Goal: Information Seeking & Learning: Learn about a topic

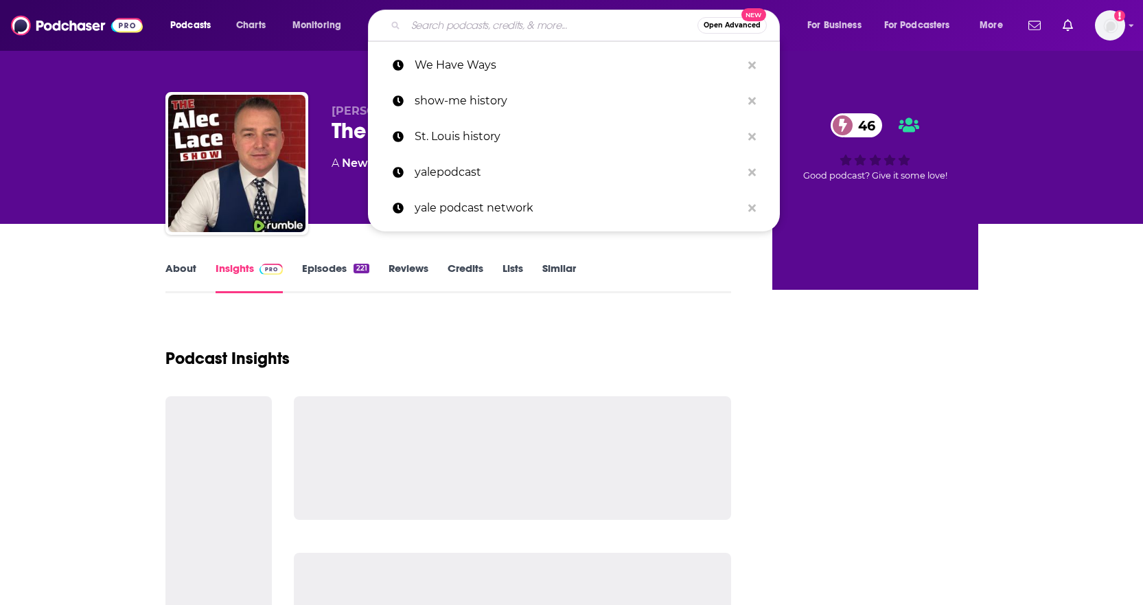
type input "Radical Candor"
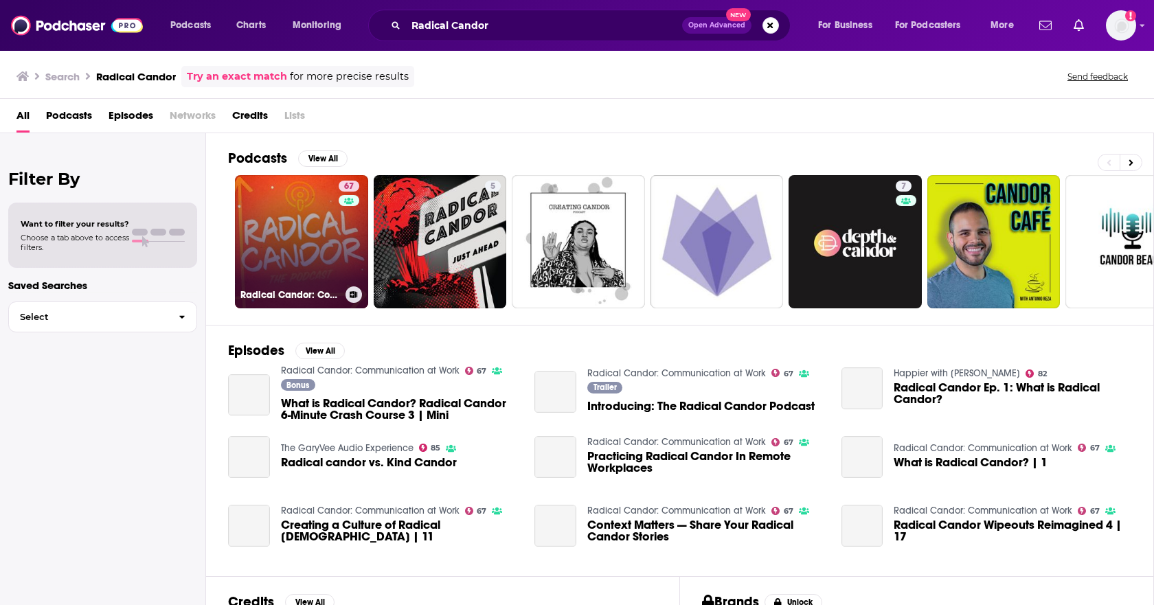
click at [325, 213] on link "67 Radical Candor: Communication at Work" at bounding box center [301, 241] width 133 height 133
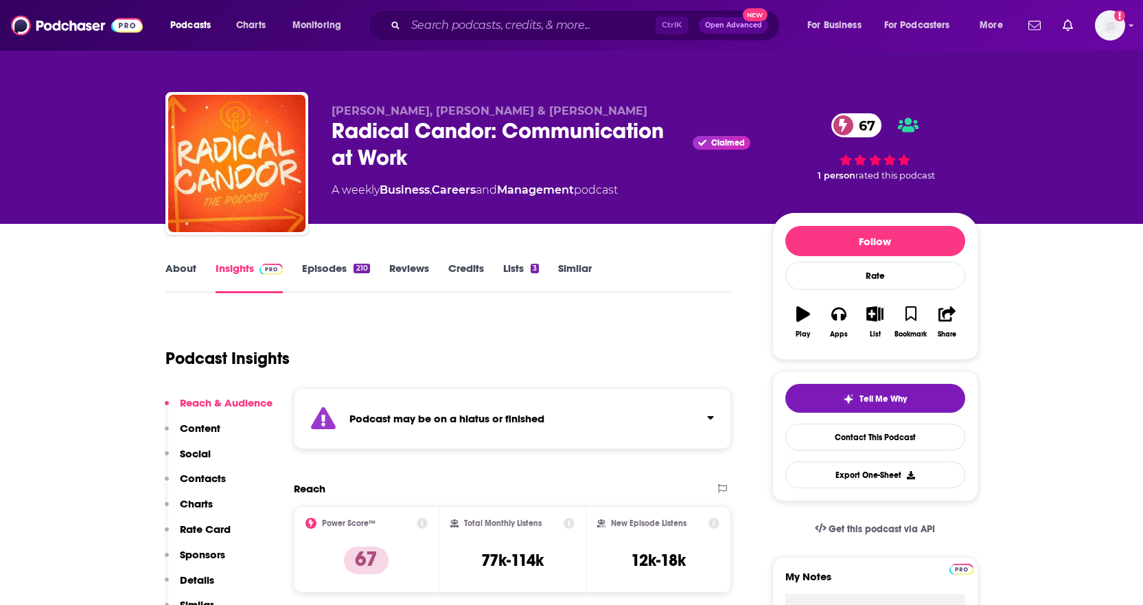
scroll to position [137, 0]
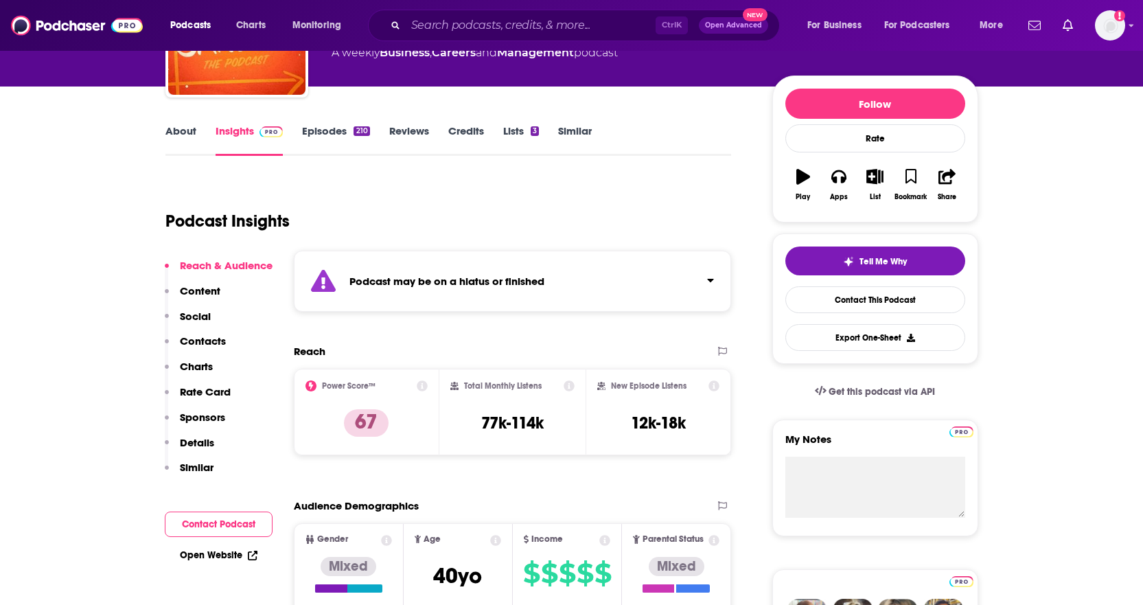
click at [180, 123] on div "About Insights Episodes 210 Reviews Credits Lists 3 Similar" at bounding box center [448, 139] width 566 height 34
click at [177, 137] on link "About" at bounding box center [180, 140] width 31 height 32
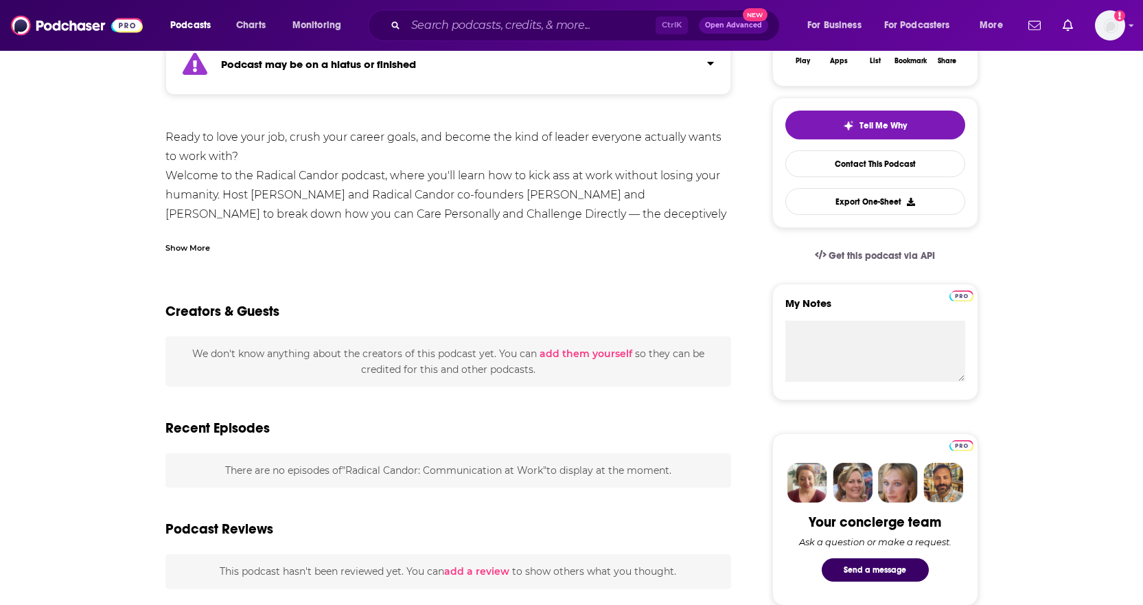
scroll to position [275, 0]
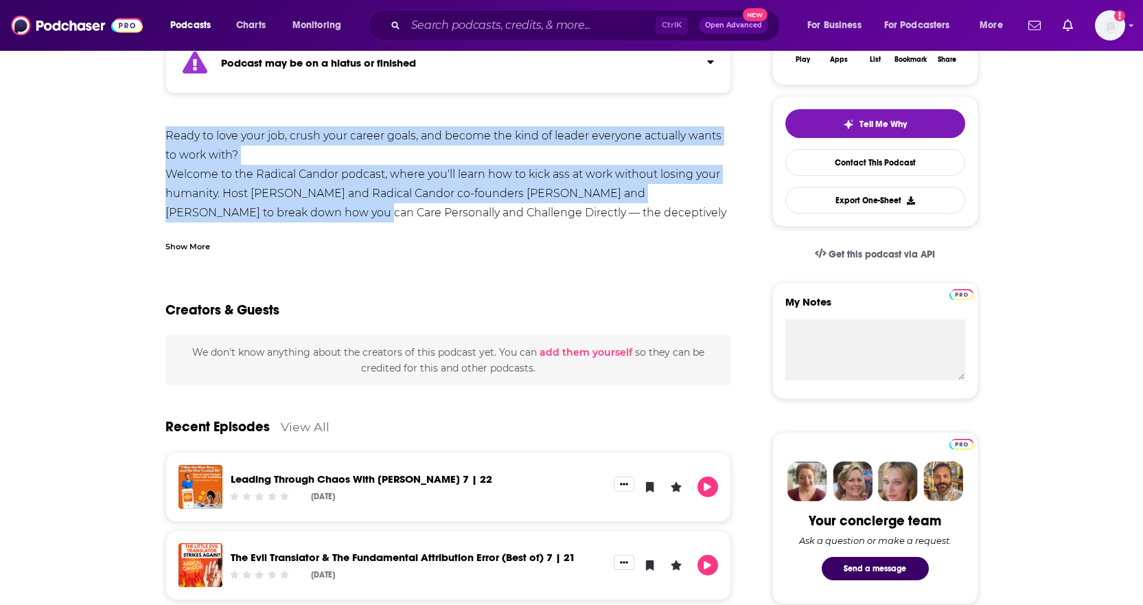
drag, startPoint x: 168, startPoint y: 133, endPoint x: 258, endPoint y: 209, distance: 118.9
click at [258, 207] on div "Ready to love your job, crush your career goals, and become the kind of leader …" at bounding box center [448, 251] width 566 height 250
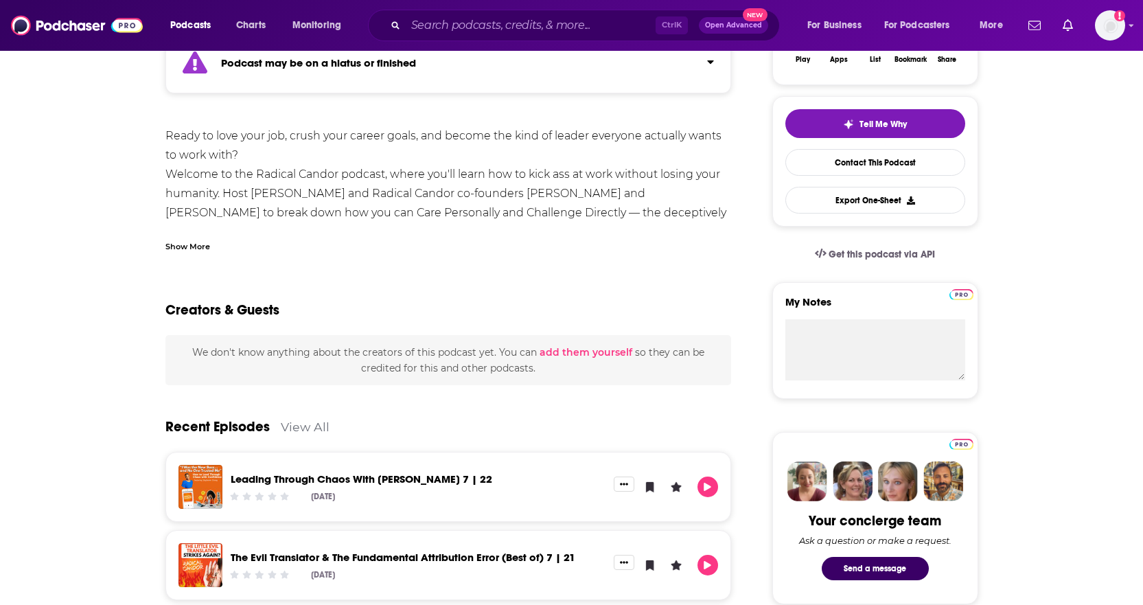
click at [194, 247] on div "Show More" at bounding box center [187, 245] width 45 height 13
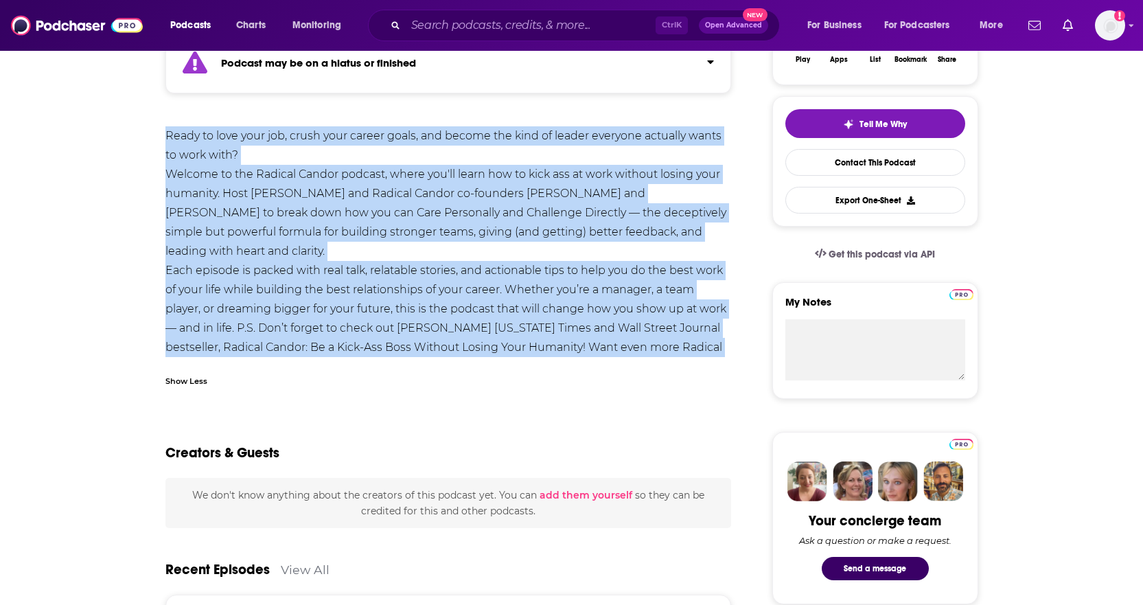
drag, startPoint x: 172, startPoint y: 145, endPoint x: 496, endPoint y: 345, distance: 381.1
copy div "Lorem ip dolo sita con, adipi elit seddoe tempo, inc utlabo etd magn al enimad …"
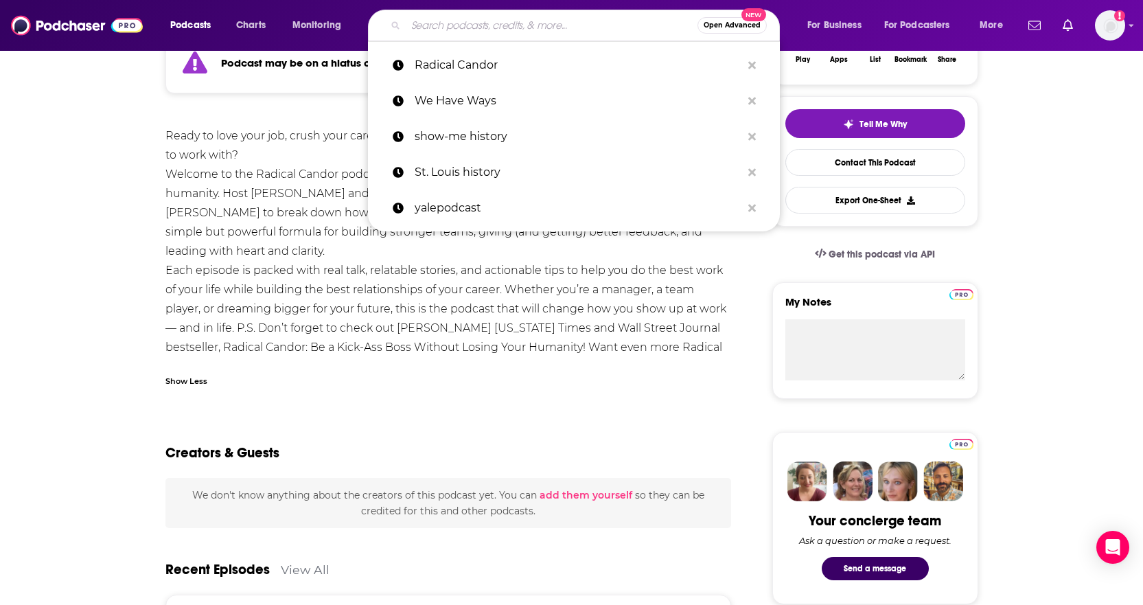
click at [542, 29] on input "Search podcasts, credits, & more..." at bounding box center [552, 25] width 292 height 22
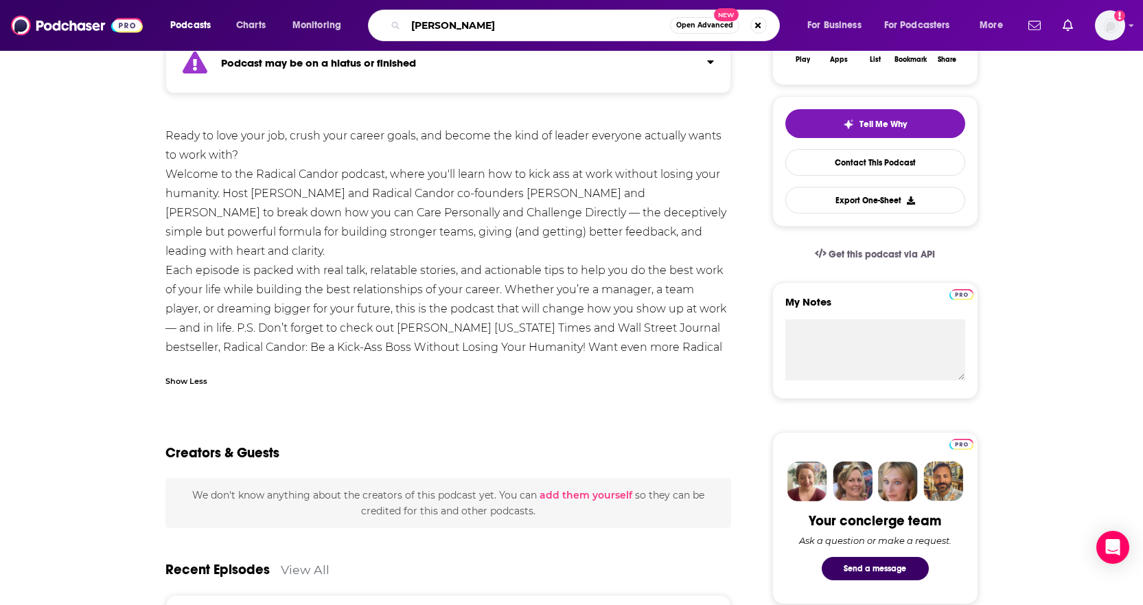
type input "[PERSON_NAME]"
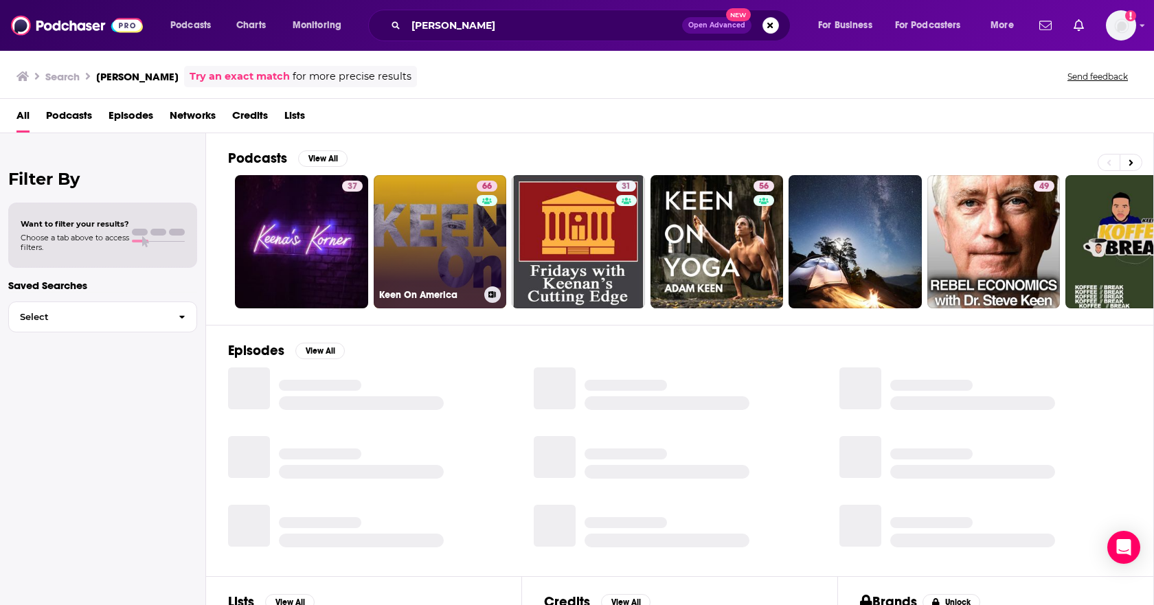
click at [424, 260] on link "66 Keen On America" at bounding box center [440, 241] width 133 height 133
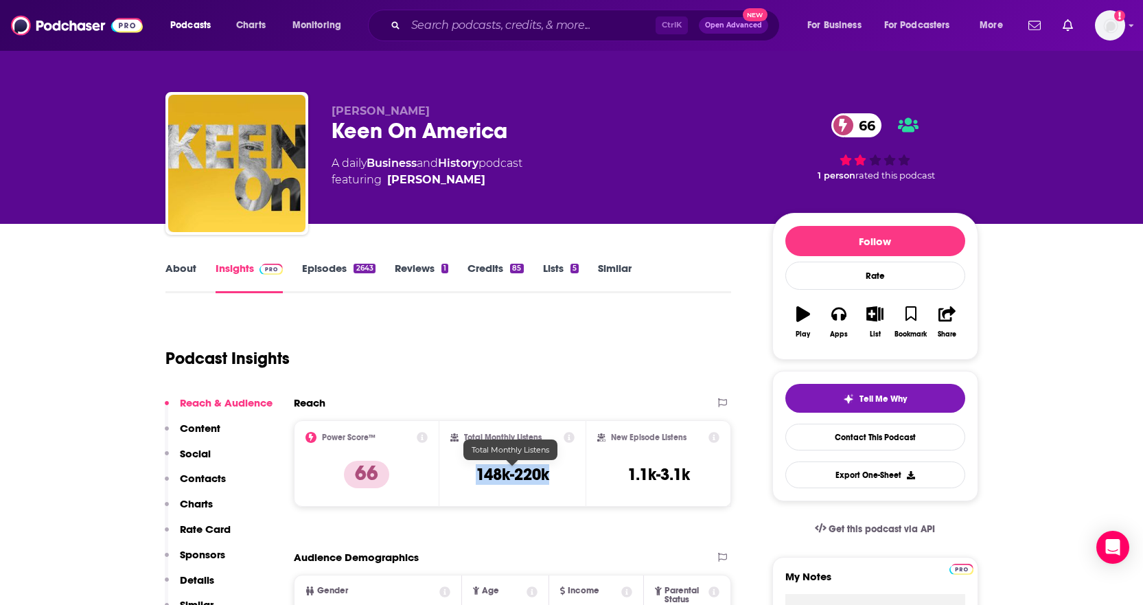
drag, startPoint x: 575, startPoint y: 476, endPoint x: 475, endPoint y: 483, distance: 99.8
click at [475, 483] on div "Total Monthly Listens 148k-220k" at bounding box center [512, 463] width 146 height 87
copy h3 "148k-220k"
click at [187, 269] on link "About" at bounding box center [180, 278] width 31 height 32
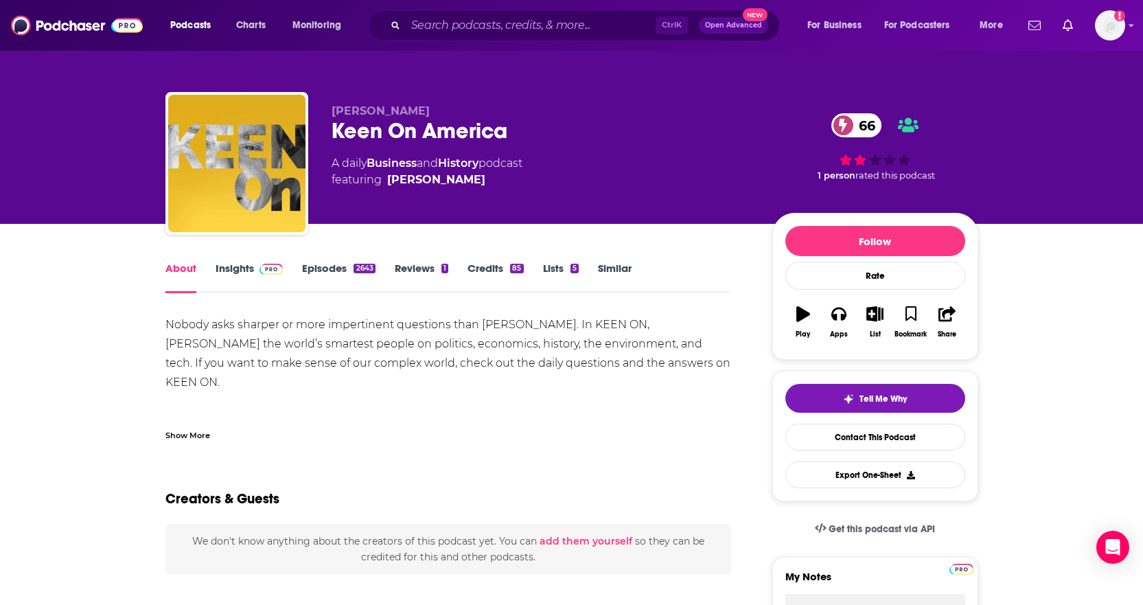
scroll to position [69, 0]
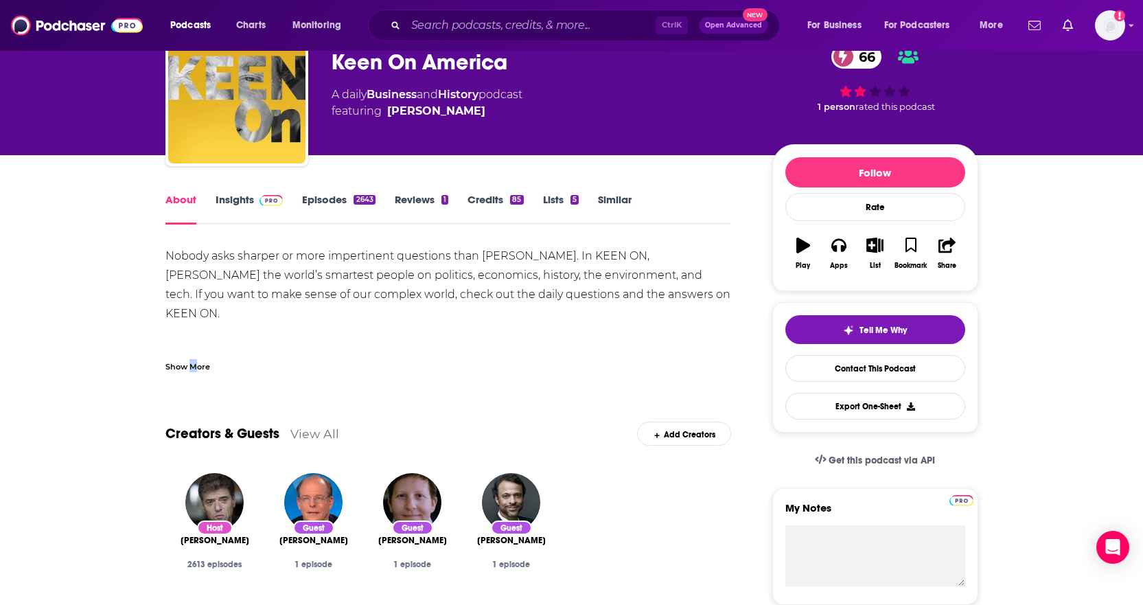
drag, startPoint x: 193, startPoint y: 365, endPoint x: 173, endPoint y: 288, distance: 79.4
click at [196, 363] on div "Show More" at bounding box center [187, 365] width 45 height 13
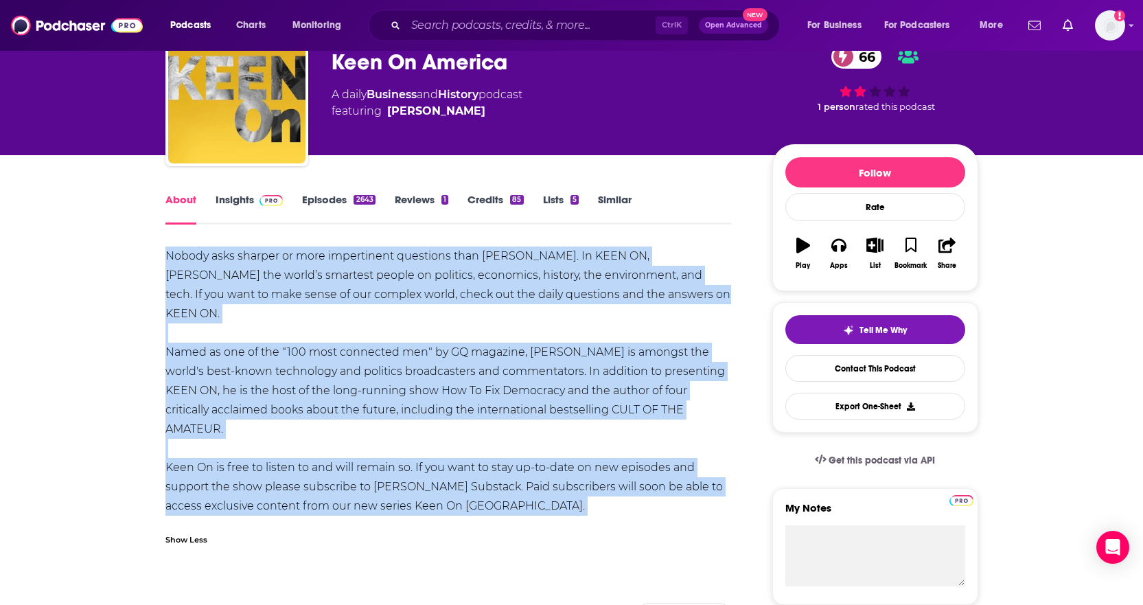
drag, startPoint x: 161, startPoint y: 253, endPoint x: 553, endPoint y: 484, distance: 455.5
copy div "Nobody asks sharper or more impertinent questions than [PERSON_NAME]. In KEEN O…"
click at [505, 334] on div "Nobody asks sharper or more impertinent questions than [PERSON_NAME]. In KEEN O…" at bounding box center [448, 401] width 566 height 308
click at [226, 203] on link "Insights" at bounding box center [250, 209] width 68 height 32
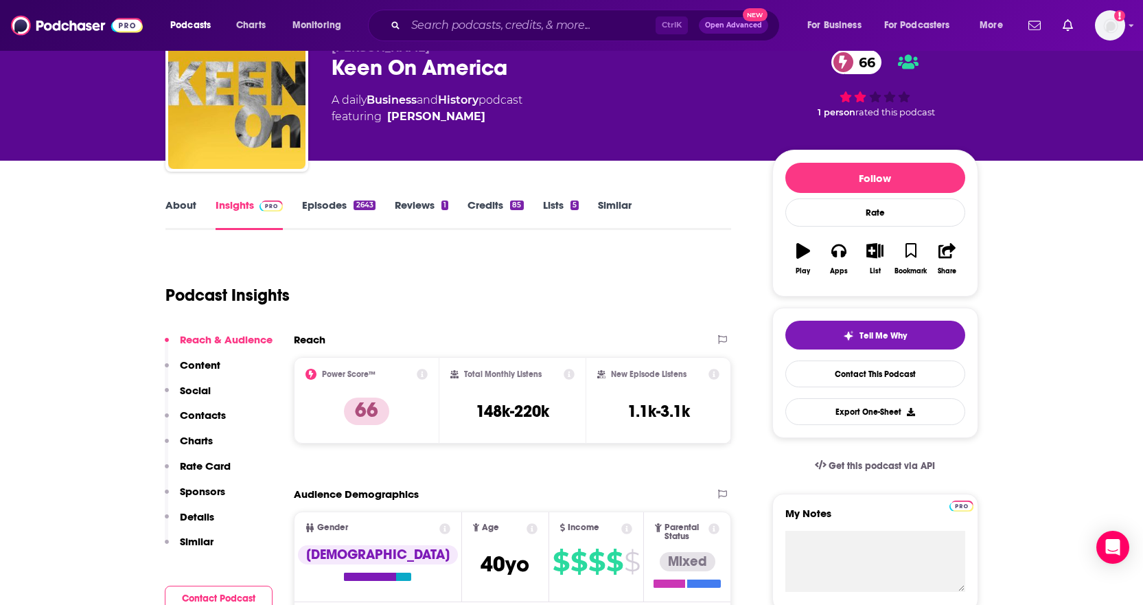
scroll to position [137, 0]
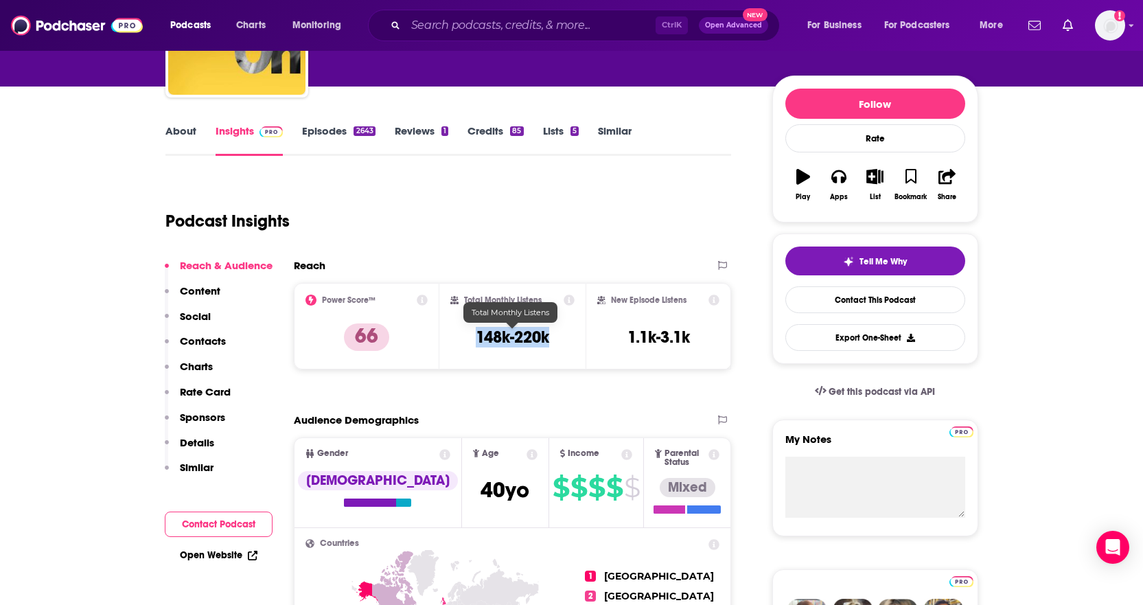
drag, startPoint x: 546, startPoint y: 343, endPoint x: 466, endPoint y: 332, distance: 81.1
click at [466, 332] on div "Total Monthly Listens 148k-220k" at bounding box center [512, 326] width 124 height 63
copy h3 "148k-220k"
